Goal: Transaction & Acquisition: Purchase product/service

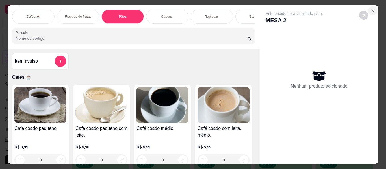
click at [371, 9] on icon "Close" at bounding box center [373, 10] width 5 height 5
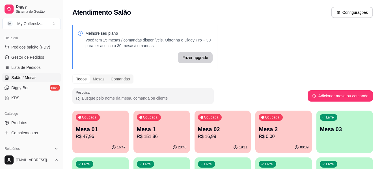
click at [277, 139] on p "R$ 0,00" at bounding box center [284, 136] width 50 height 7
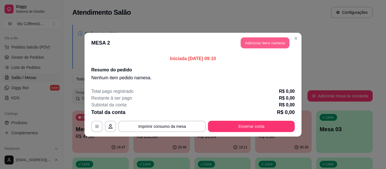
click at [256, 43] on button "Adicionar itens na mesa" at bounding box center [265, 42] width 49 height 11
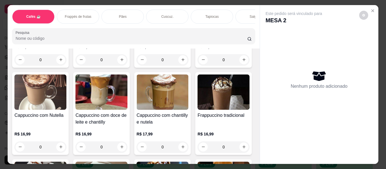
scroll to position [650, 0]
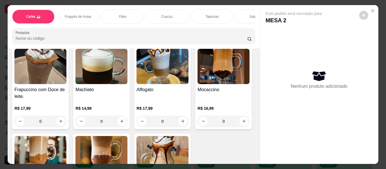
type input "1"
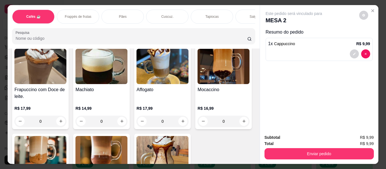
click at [210, 14] on p "Tapiocas" at bounding box center [212, 16] width 13 height 5
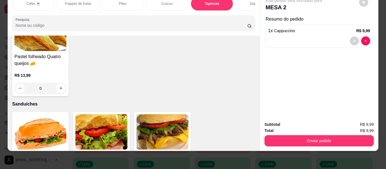
scroll to position [0, 0]
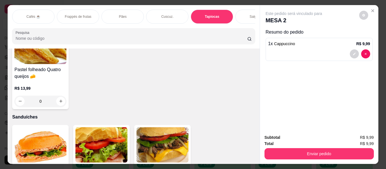
click at [242, 10] on div "Salgados" at bounding box center [257, 17] width 42 height 14
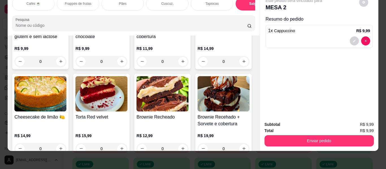
scroll to position [2460, 0]
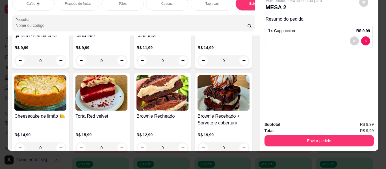
type input "1"
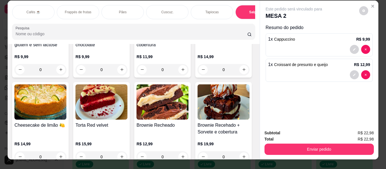
scroll to position [0, 0]
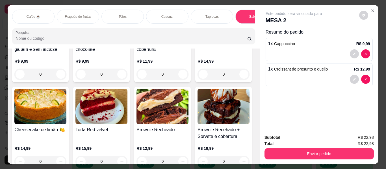
click at [112, 14] on div "Pães" at bounding box center [123, 17] width 42 height 14
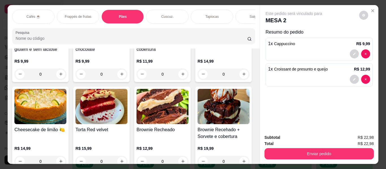
scroll to position [15, 0]
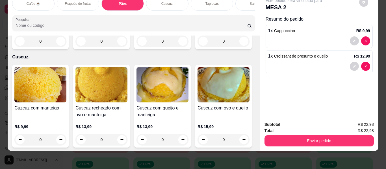
type input "1"
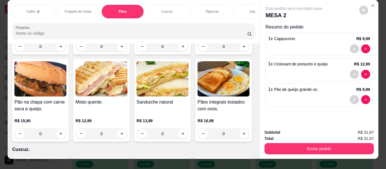
scroll to position [0, 0]
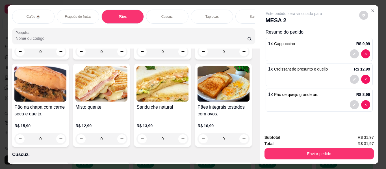
click at [243, 11] on div "Salgados" at bounding box center [257, 17] width 42 height 14
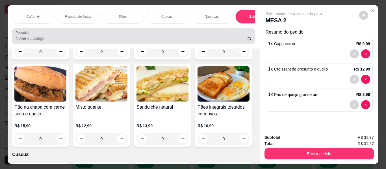
scroll to position [15, 0]
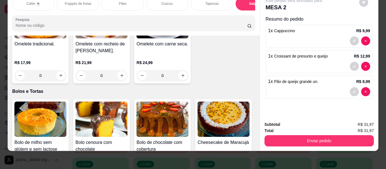
type input "1"
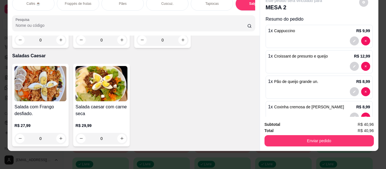
scroll to position [3506, 0]
type input "1"
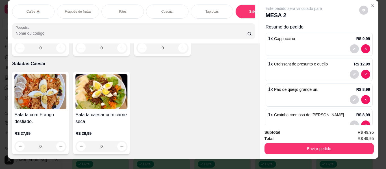
scroll to position [0, 0]
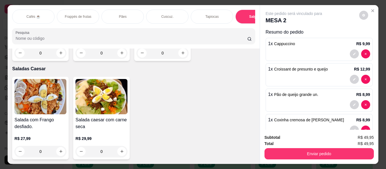
click at [244, 14] on div "Salgados" at bounding box center [257, 17] width 42 height 14
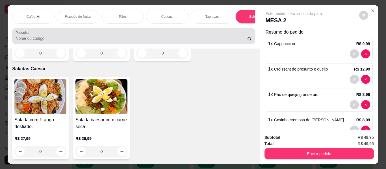
scroll to position [15, 0]
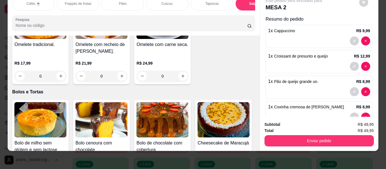
type input "1"
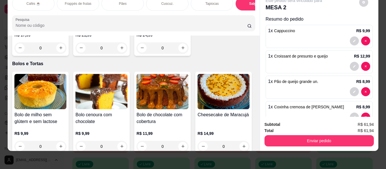
type input "1"
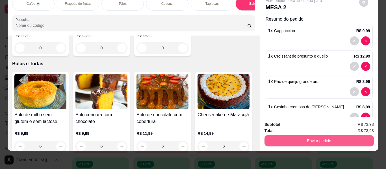
click at [279, 137] on button "Enviar pedido" at bounding box center [319, 140] width 109 height 11
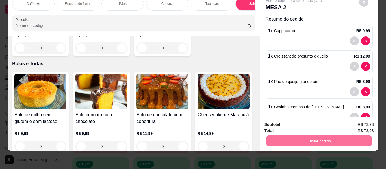
click at [358, 123] on button "Enviar pedido" at bounding box center [359, 122] width 31 height 10
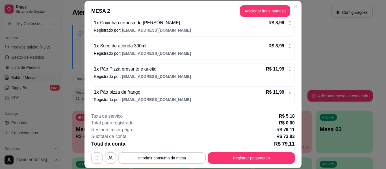
scroll to position [17, 0]
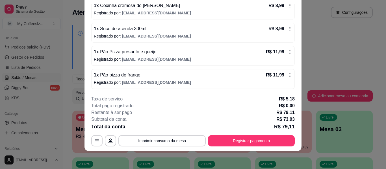
click at [290, 77] on icon at bounding box center [290, 76] width 1 height 4
click at [95, 141] on icon "button" at bounding box center [97, 141] width 5 height 5
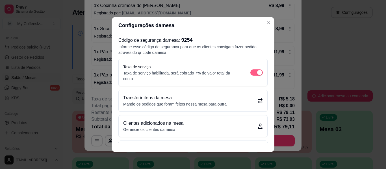
click at [251, 72] on span "button" at bounding box center [257, 73] width 12 height 6
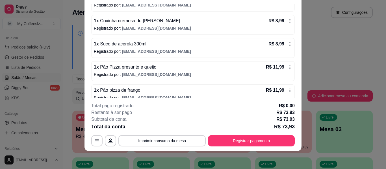
scroll to position [120, 0]
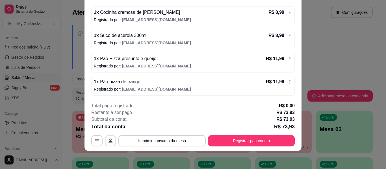
click at [109, 142] on icon "button" at bounding box center [111, 141] width 4 height 5
click at [92, 142] on button "button" at bounding box center [97, 141] width 11 height 11
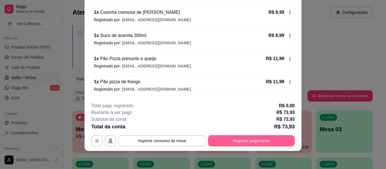
click at [232, 142] on button "Registrar pagamento" at bounding box center [251, 140] width 87 height 11
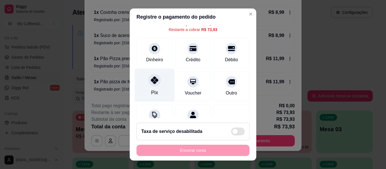
scroll to position [52, 0]
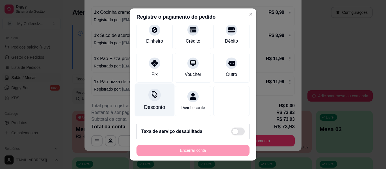
click at [154, 96] on div "Desconto" at bounding box center [155, 100] width 40 height 33
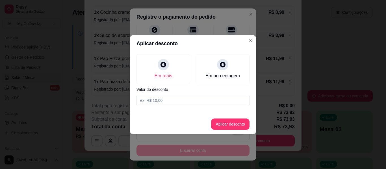
click at [199, 102] on input at bounding box center [193, 100] width 113 height 11
type input "4,00"
click at [224, 120] on button "Aplicar desconto" at bounding box center [230, 124] width 37 height 11
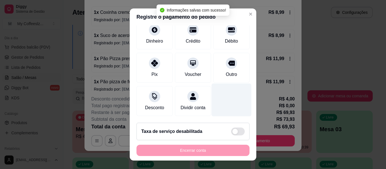
scroll to position [30, 0]
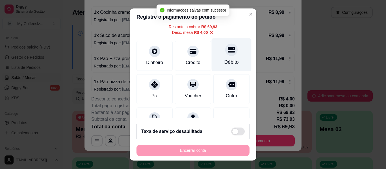
click at [214, 62] on div "Débito" at bounding box center [232, 54] width 40 height 33
type input "R$ 0,00"
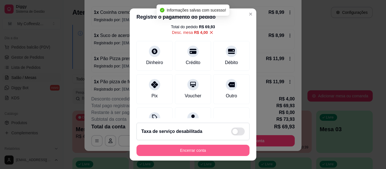
click at [199, 152] on button "Encerrar conta" at bounding box center [193, 150] width 113 height 11
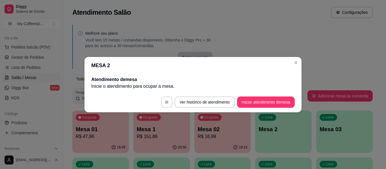
scroll to position [0, 0]
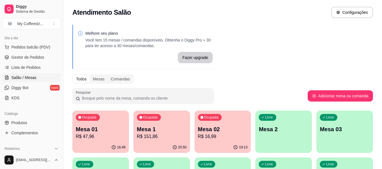
click at [119, 142] on div "Ocupada Mesa 01 R$ 47,96" at bounding box center [100, 126] width 57 height 31
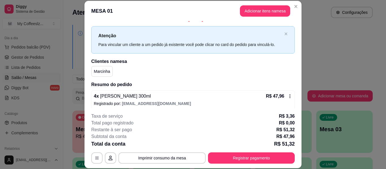
scroll to position [11, 0]
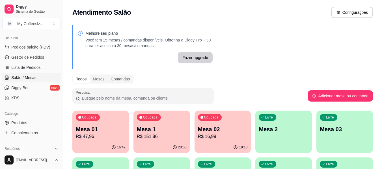
click at [163, 141] on div "Ocupada Mesa 1 R$ 151,86" at bounding box center [161, 126] width 57 height 31
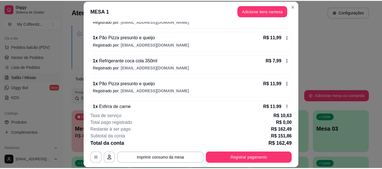
scroll to position [313, 0]
